Goal: Task Accomplishment & Management: Use online tool/utility

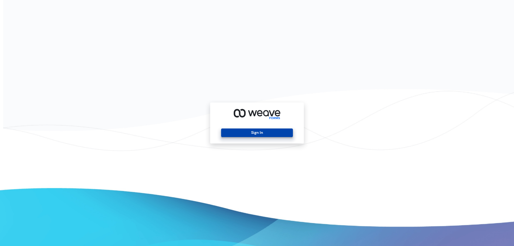
click at [256, 129] on button "Sign In" at bounding box center [257, 133] width 72 height 9
